Goal: Check status: Check status

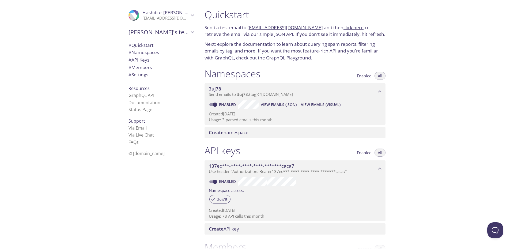
drag, startPoint x: 313, startPoint y: 27, endPoint x: 248, endPoint y: 28, distance: 65.0
click at [248, 28] on p "Send a test email to [EMAIL_ADDRESS][DOMAIN_NAME] and then click here to retrie…" at bounding box center [294, 31] width 181 height 14
copy link "[EMAIL_ADDRESS][DOMAIN_NAME]"
click at [368, 54] on p "Next: explore the documentation to learn about querying spam reports, filtering…" at bounding box center [294, 51] width 181 height 21
click at [308, 104] on span "View Emails (Visual)" at bounding box center [321, 104] width 40 height 6
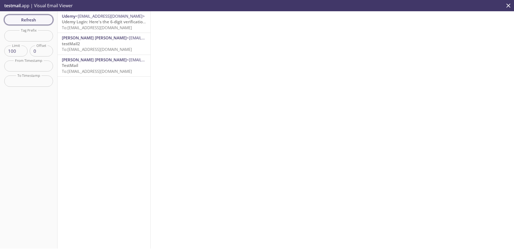
click at [37, 22] on span "Refresh" at bounding box center [29, 19] width 40 height 7
click at [508, 3] on icon "close" at bounding box center [508, 5] width 7 height 7
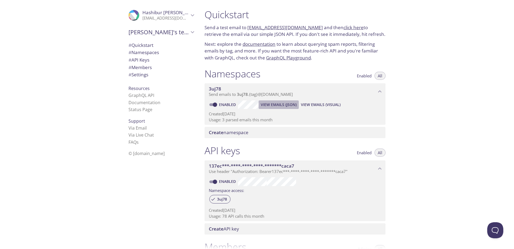
click at [278, 103] on span "View Emails (JSON)" at bounding box center [279, 104] width 36 height 6
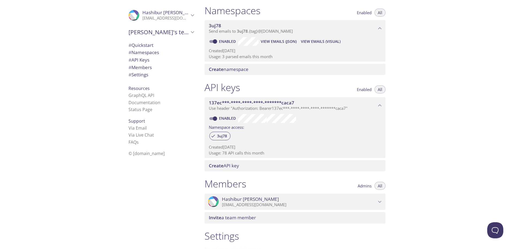
scroll to position [64, 0]
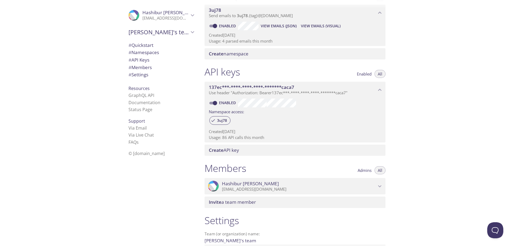
scroll to position [96, 0]
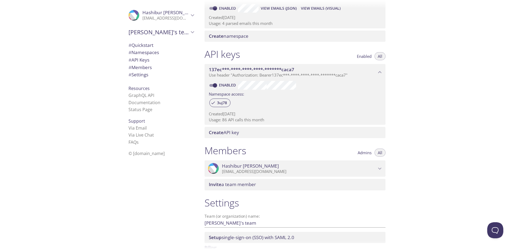
click at [413, 22] on div "Quickstart Send a test email to 3uj78.test@inbox.testmail.app and then click he…" at bounding box center [357, 124] width 314 height 249
